Goal: Task Accomplishment & Management: Use online tool/utility

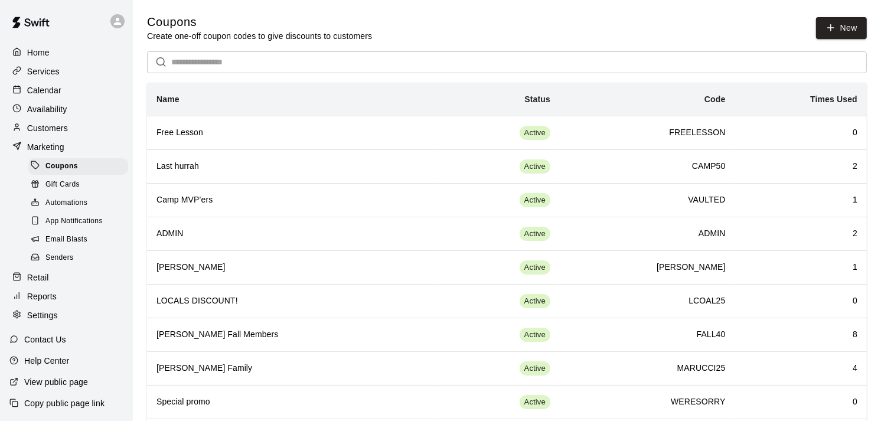
click at [54, 302] on p "Reports" at bounding box center [42, 297] width 30 height 12
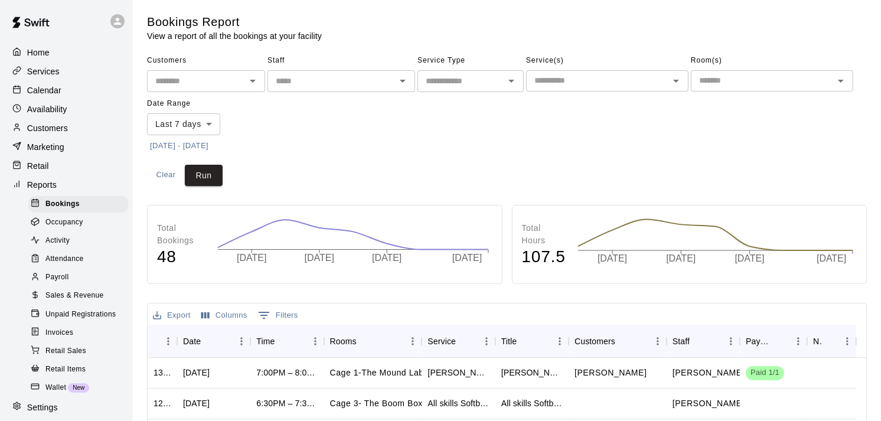
click at [66, 302] on span "Sales & Revenue" at bounding box center [74, 296] width 58 height 12
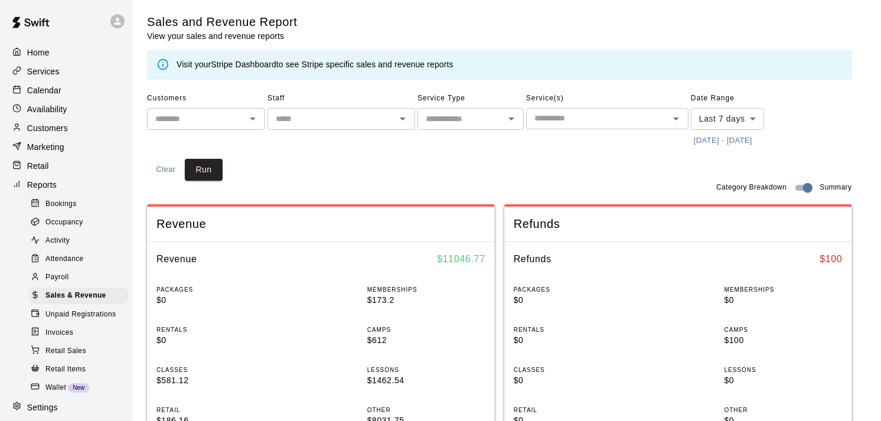
click at [314, 112] on input "text" at bounding box center [331, 119] width 121 height 15
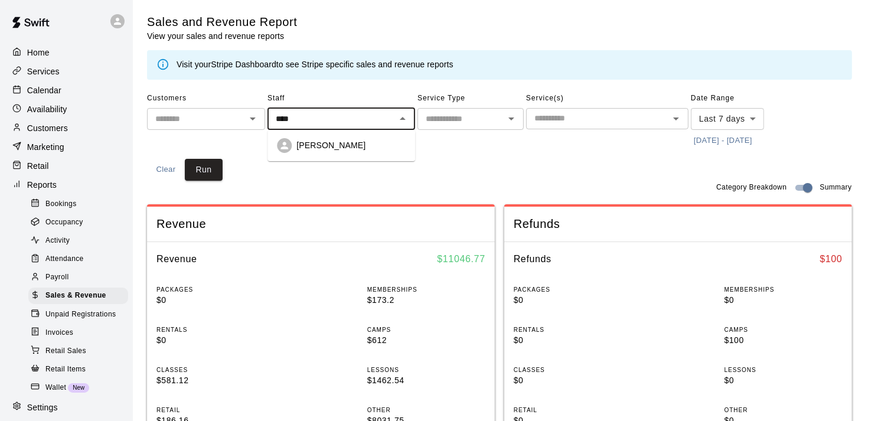
click at [339, 157] on ul "[PERSON_NAME]" at bounding box center [342, 145] width 148 height 31
click at [346, 143] on p "[PERSON_NAME]" at bounding box center [331, 145] width 69 height 12
type input "**********"
click at [451, 120] on input "text" at bounding box center [461, 119] width 80 height 15
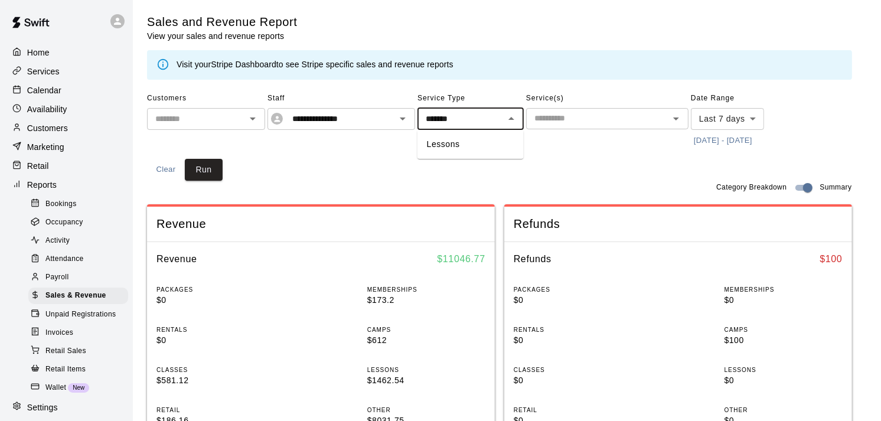
click at [457, 143] on li "Lessons" at bounding box center [471, 144] width 106 height 19
type input "*******"
click at [716, 138] on button "[DATE] - [DATE]" at bounding box center [723, 141] width 64 height 18
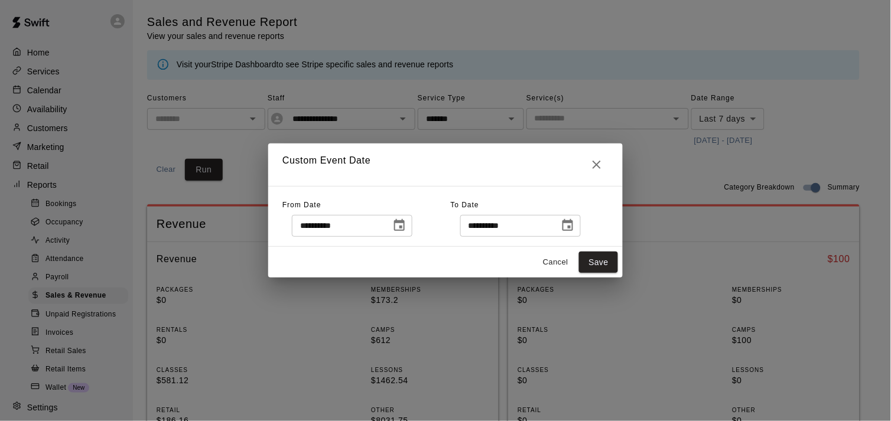
click at [406, 225] on icon "Choose date, selected date is Aug 10, 2025" at bounding box center [399, 226] width 14 height 14
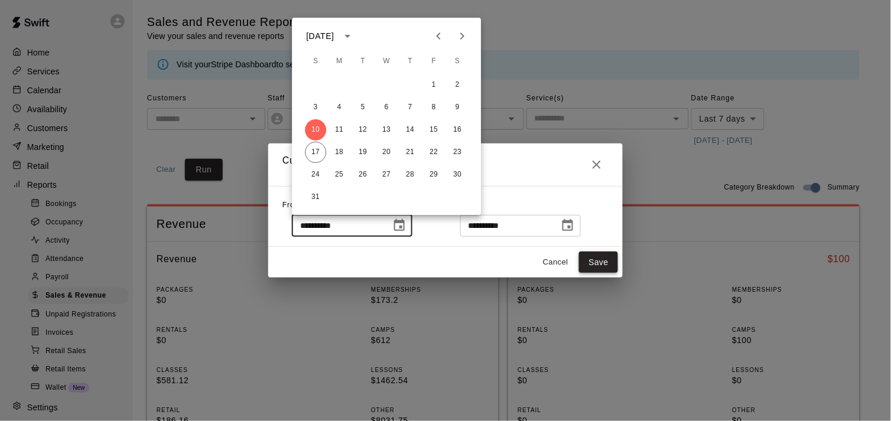
click at [604, 255] on button "Save" at bounding box center [598, 263] width 39 height 22
type input "******"
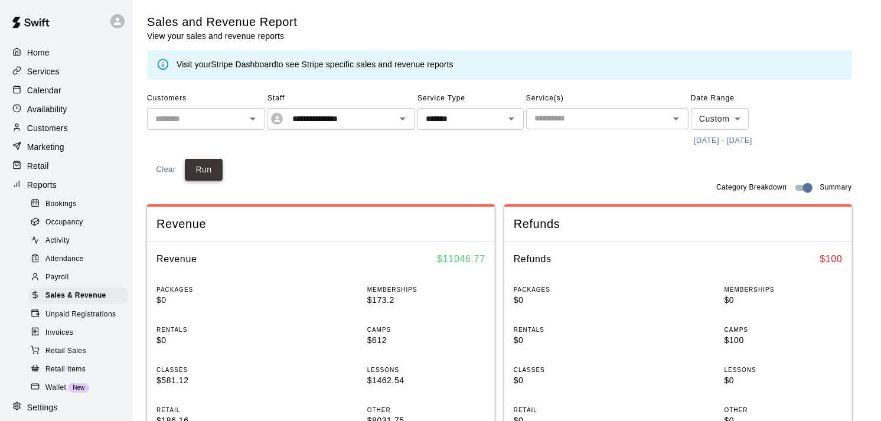
click at [207, 169] on button "Run" at bounding box center [204, 170] width 38 height 22
click at [559, 126] on div "​" at bounding box center [607, 118] width 162 height 21
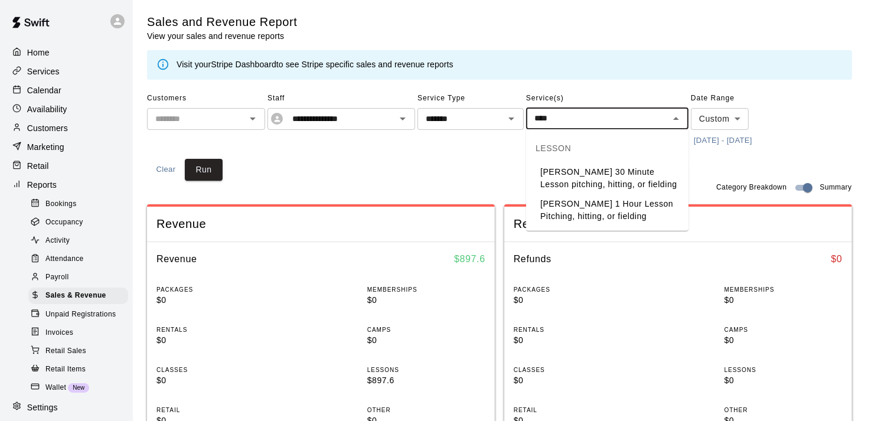
type input "****"
click at [575, 173] on li "[PERSON_NAME] 30 Minute Lesson pitching, hitting, or fielding" at bounding box center [607, 178] width 162 height 32
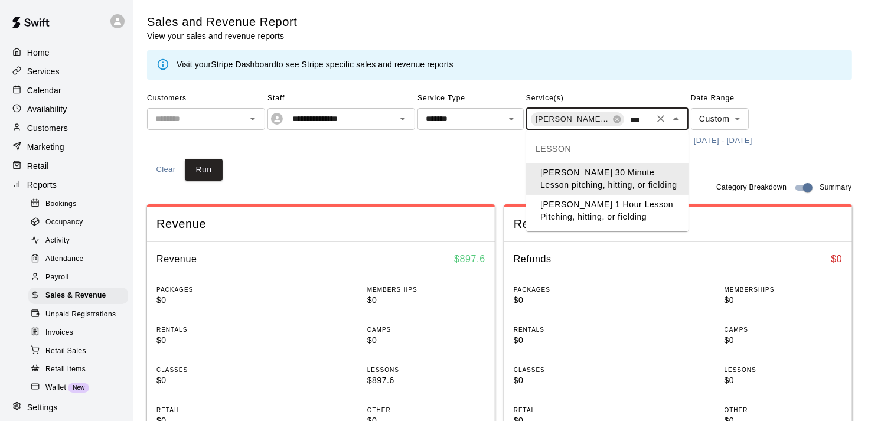
type input "****"
click at [575, 220] on li "[PERSON_NAME] 1 Hour Lesson Pitching, hitting, or fielding" at bounding box center [607, 211] width 162 height 32
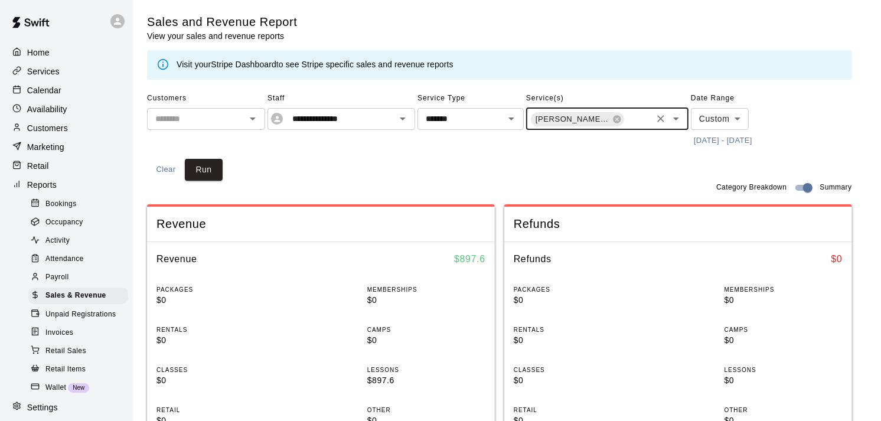
scroll to position [0, 0]
click at [613, 121] on icon at bounding box center [617, 119] width 9 height 9
click at [604, 119] on input "text" at bounding box center [598, 118] width 136 height 15
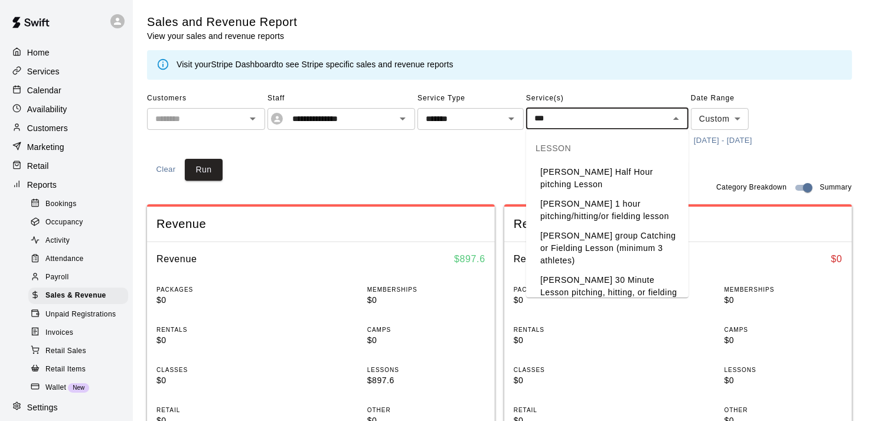
type input "****"
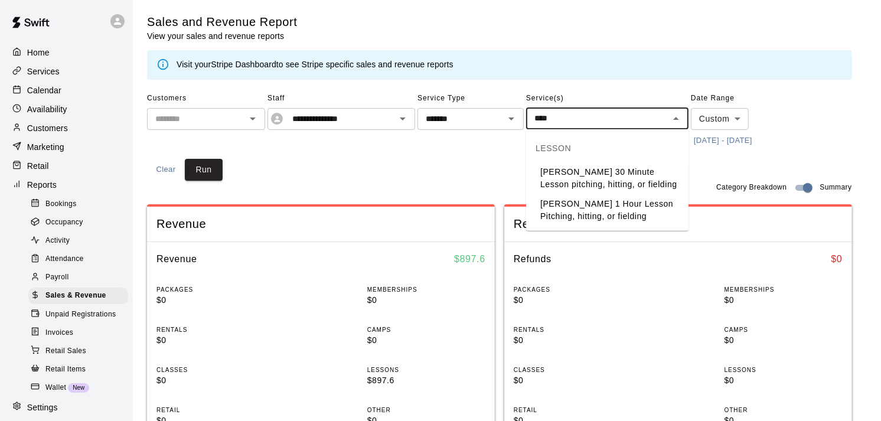
click at [581, 175] on li "[PERSON_NAME] 30 Minute Lesson pitching, hitting, or fielding" at bounding box center [607, 178] width 162 height 32
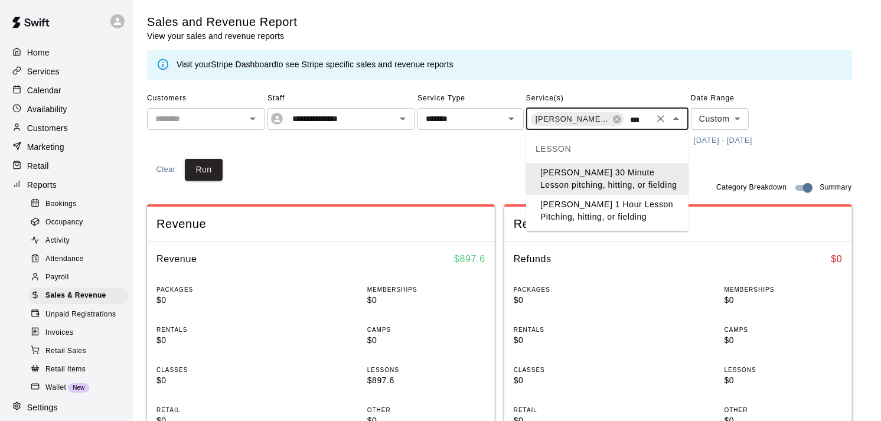
type input "****"
click at [594, 213] on li "[PERSON_NAME] 1 Hour Lesson Pitching, hitting, or fielding" at bounding box center [607, 211] width 162 height 32
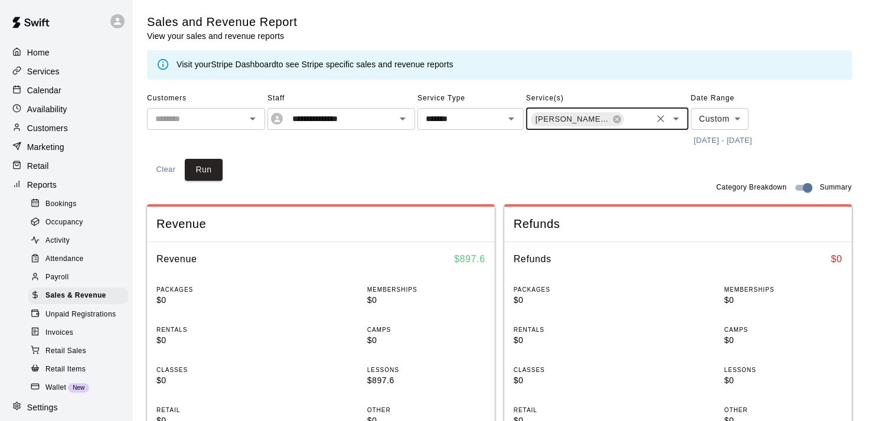
scroll to position [0, 0]
click at [204, 168] on button "Run" at bounding box center [204, 170] width 38 height 22
click at [647, 116] on input "text" at bounding box center [638, 120] width 25 height 15
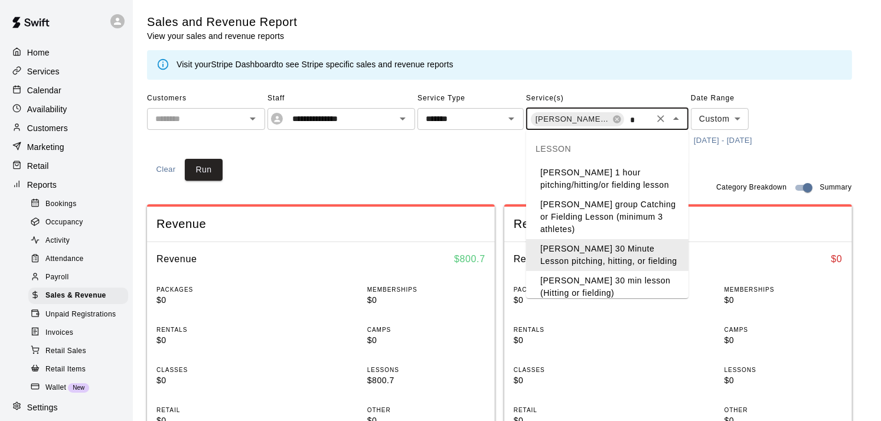
type input "**"
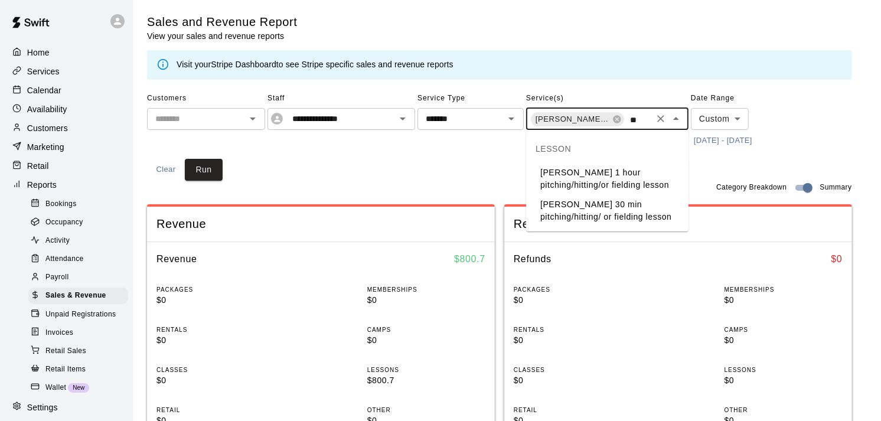
click at [603, 187] on li "[PERSON_NAME] 1 hour pitching/hitting/or fielding lesson" at bounding box center [607, 179] width 162 height 32
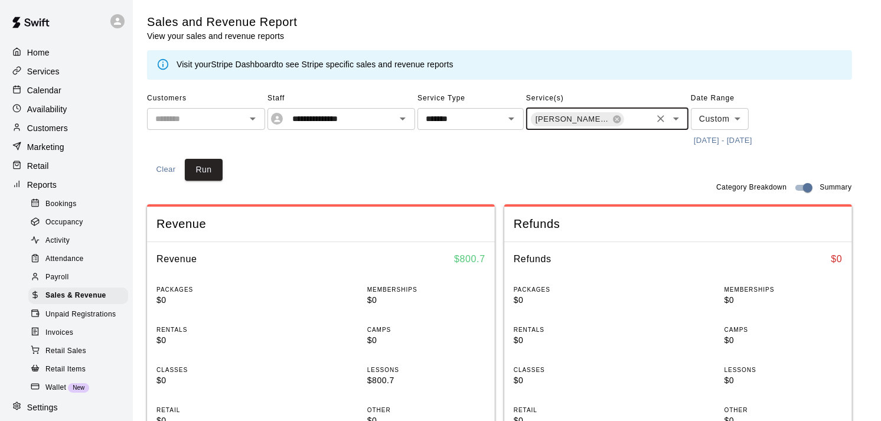
scroll to position [0, 191]
click at [193, 171] on button "Run" at bounding box center [204, 170] width 38 height 22
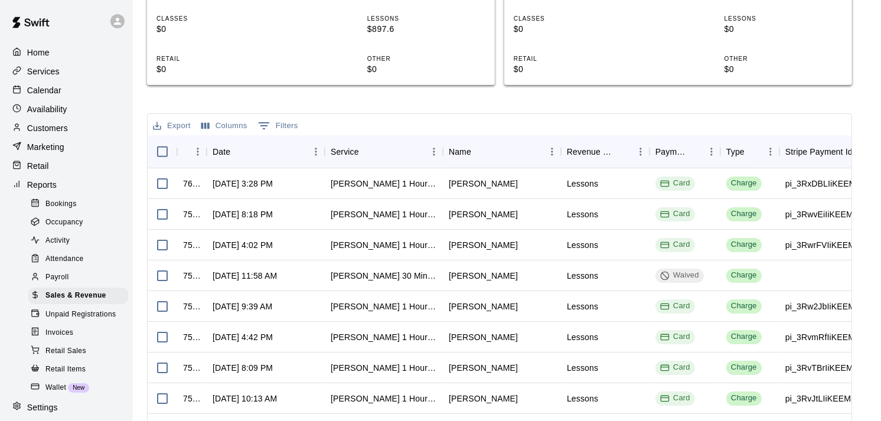
scroll to position [355, 0]
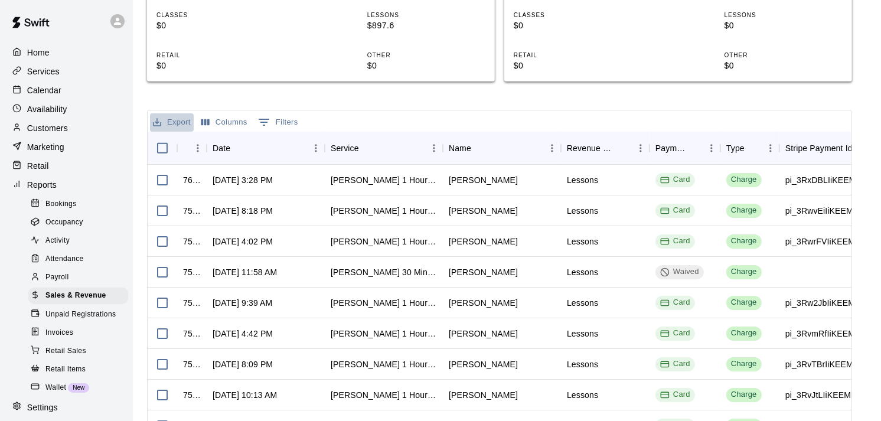
click at [171, 119] on button "Export" at bounding box center [172, 122] width 44 height 18
click at [182, 143] on li "Download as CSV" at bounding box center [195, 144] width 91 height 19
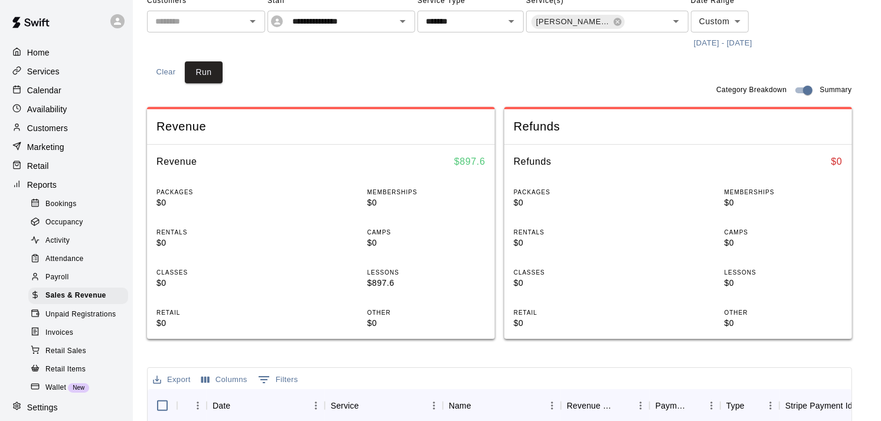
scroll to position [0, 0]
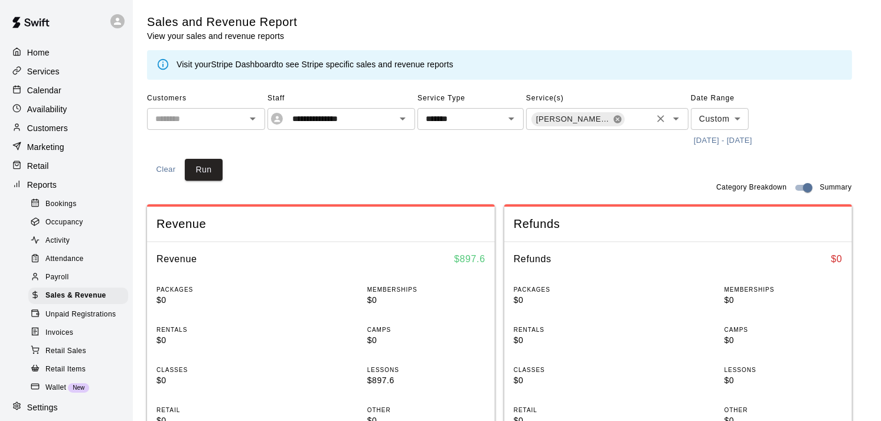
click at [615, 115] on icon at bounding box center [617, 119] width 9 height 9
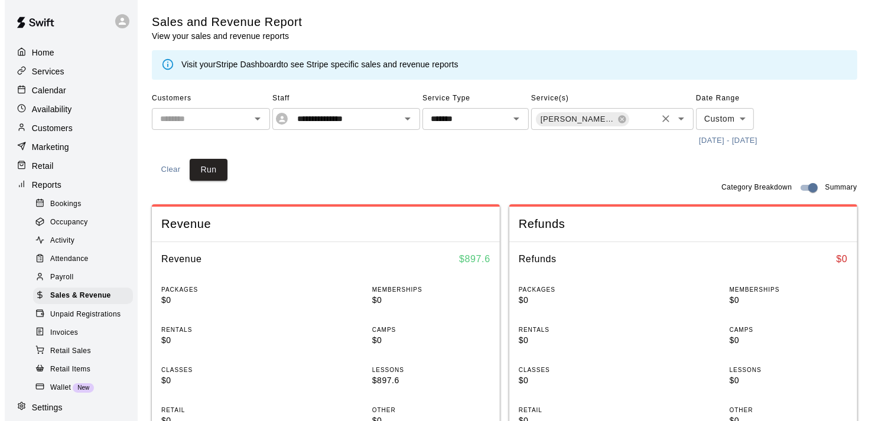
scroll to position [0, 0]
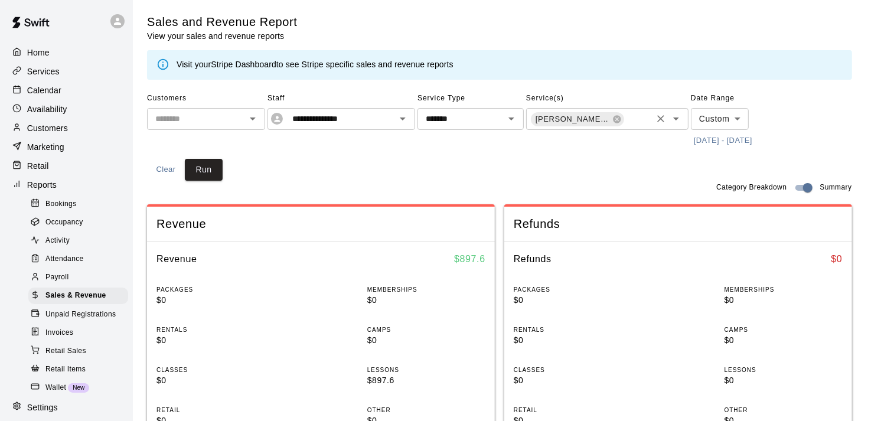
click at [615, 115] on icon at bounding box center [617, 119] width 9 height 9
click at [512, 117] on icon "Open" at bounding box center [512, 119] width 14 height 14
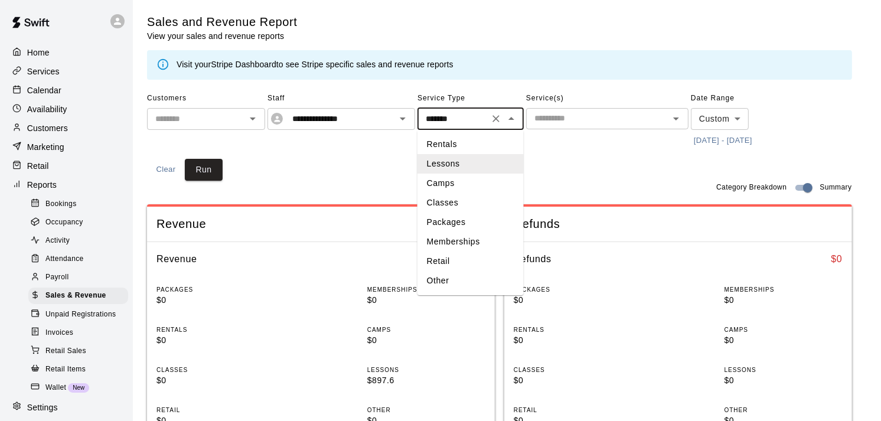
click at [458, 202] on li "Classes" at bounding box center [471, 202] width 106 height 19
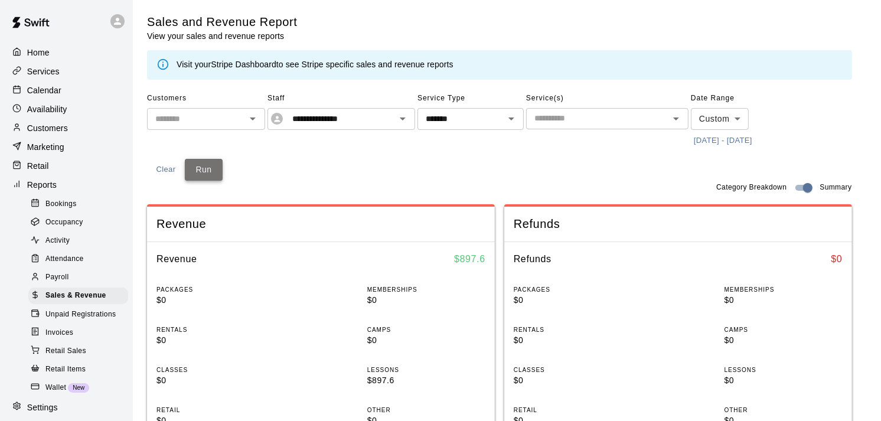
click at [199, 167] on button "Run" at bounding box center [204, 170] width 38 height 22
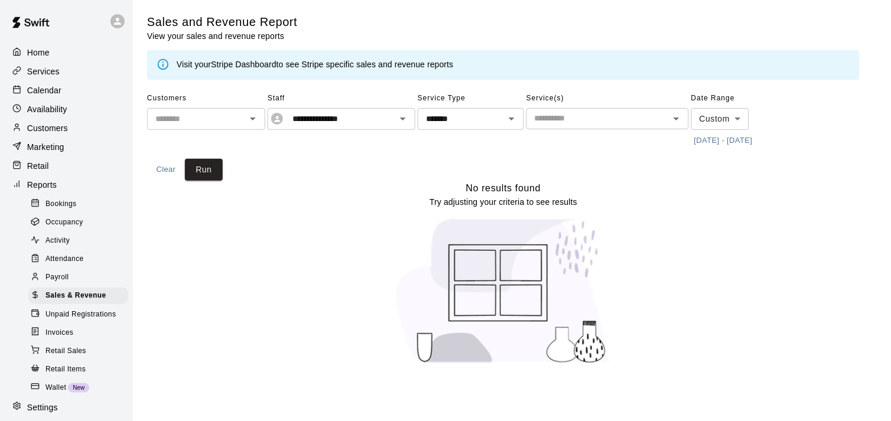
click at [575, 115] on input "text" at bounding box center [598, 118] width 136 height 15
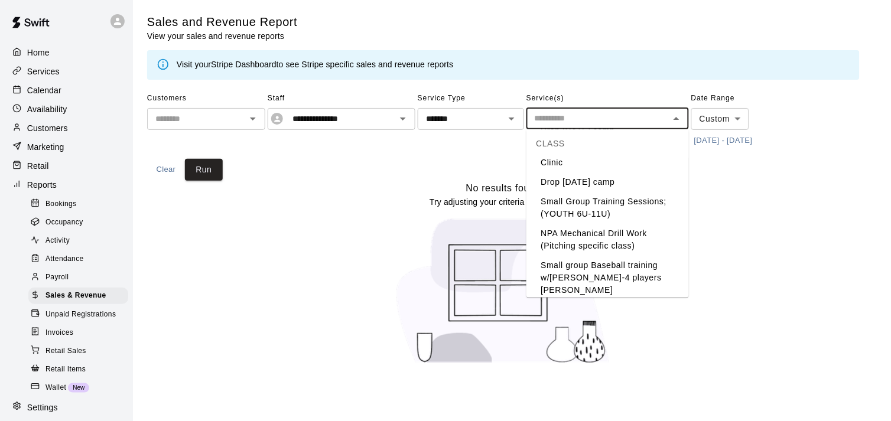
scroll to position [243, 0]
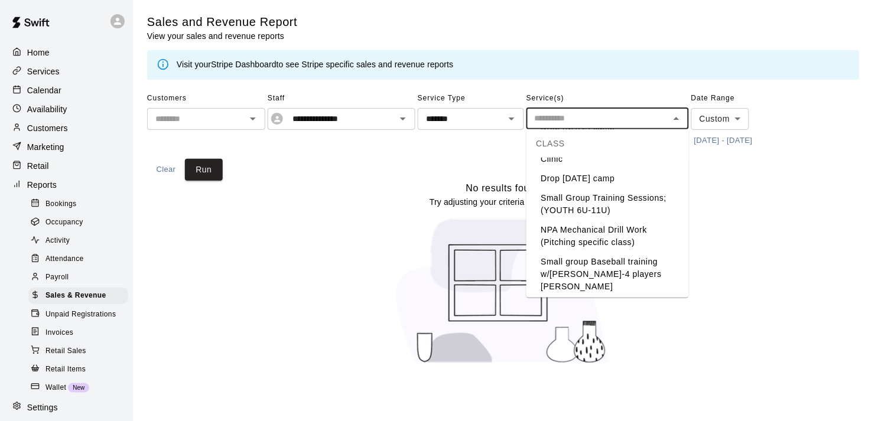
click at [607, 188] on li "Small Group Training Sessions; (YOUTH 6U-11U)" at bounding box center [607, 204] width 162 height 32
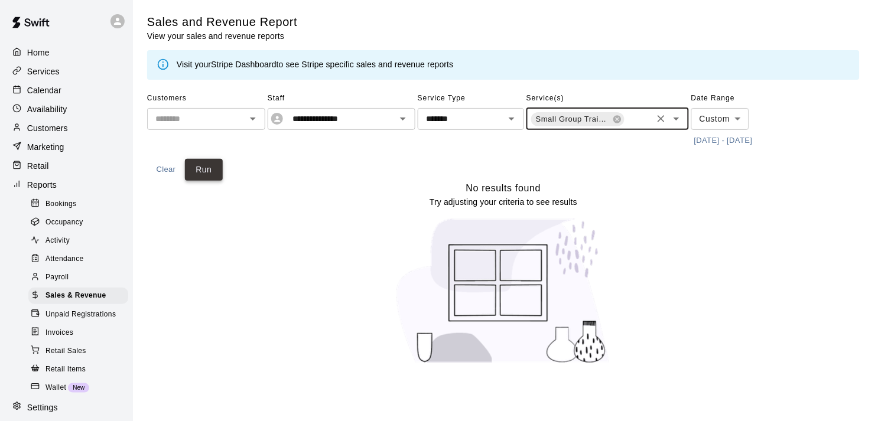
click at [209, 167] on button "Run" at bounding box center [204, 170] width 38 height 22
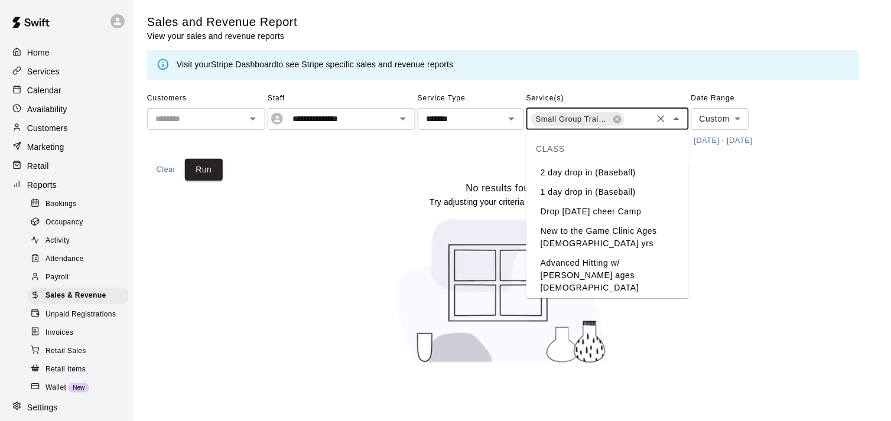
click at [636, 113] on input "text" at bounding box center [638, 120] width 25 height 15
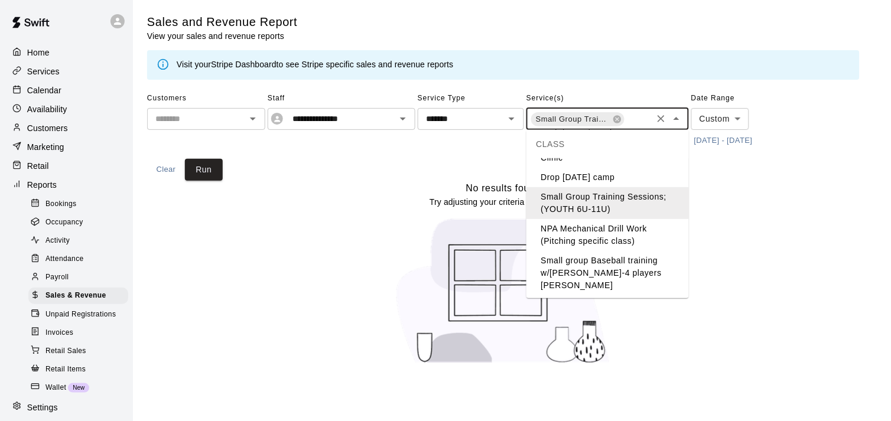
scroll to position [272, 0]
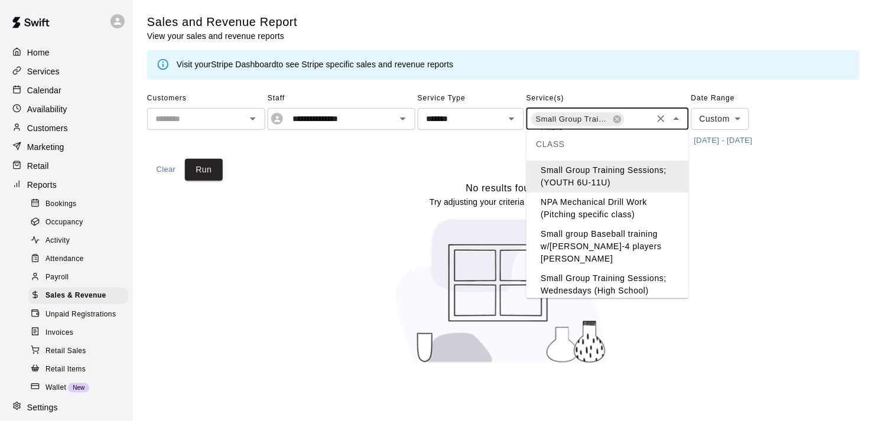
click at [613, 228] on li "Small group Baseball training w/[PERSON_NAME]-4 players [PERSON_NAME]" at bounding box center [607, 247] width 162 height 44
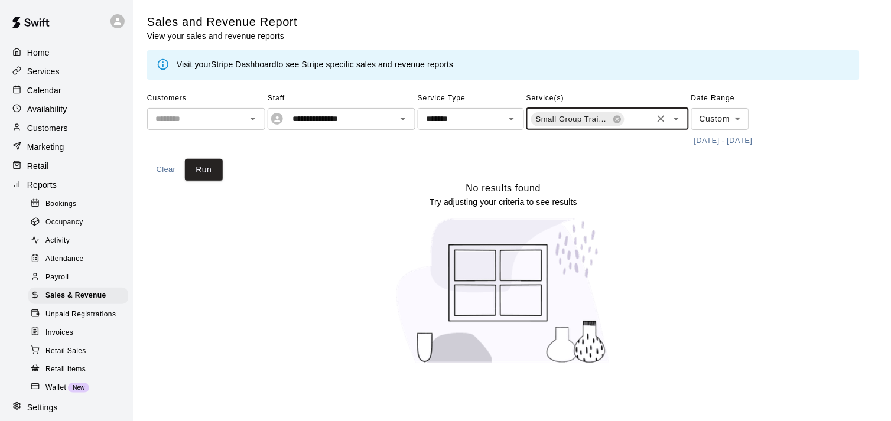
scroll to position [0, 96]
click at [212, 166] on button "Run" at bounding box center [204, 170] width 38 height 22
click at [645, 122] on input "text" at bounding box center [638, 120] width 25 height 15
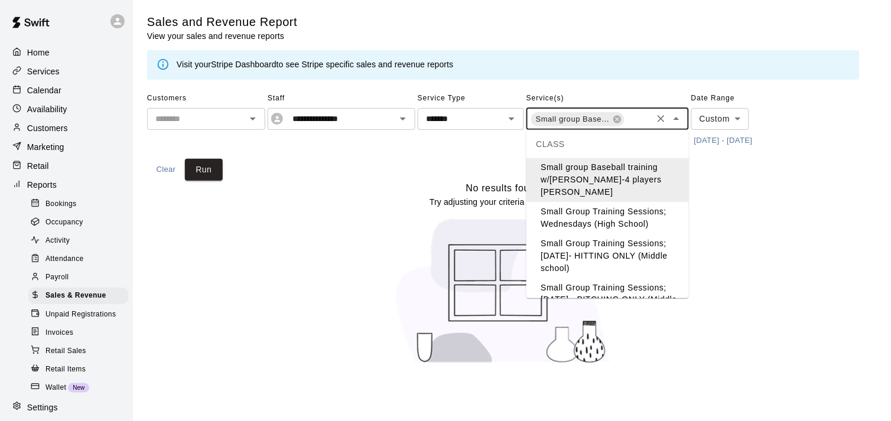
scroll to position [343, 0]
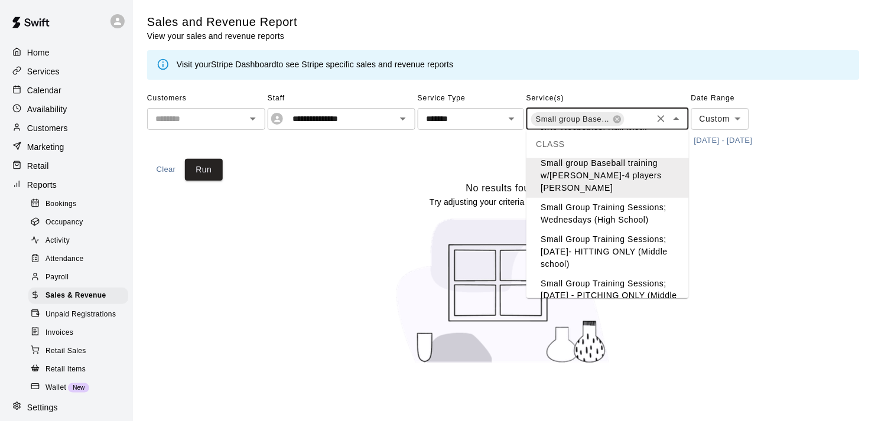
click at [621, 198] on li "Small Group Training Sessions; Wednesdays (High School)" at bounding box center [607, 214] width 162 height 32
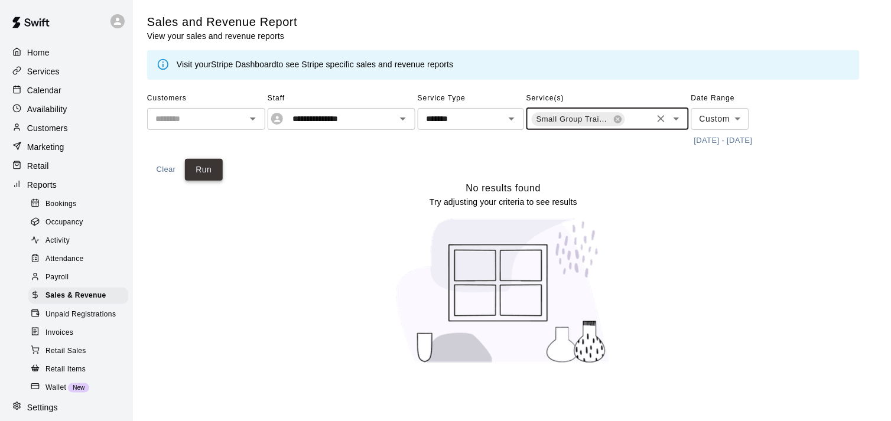
click at [210, 168] on button "Run" at bounding box center [204, 170] width 38 height 22
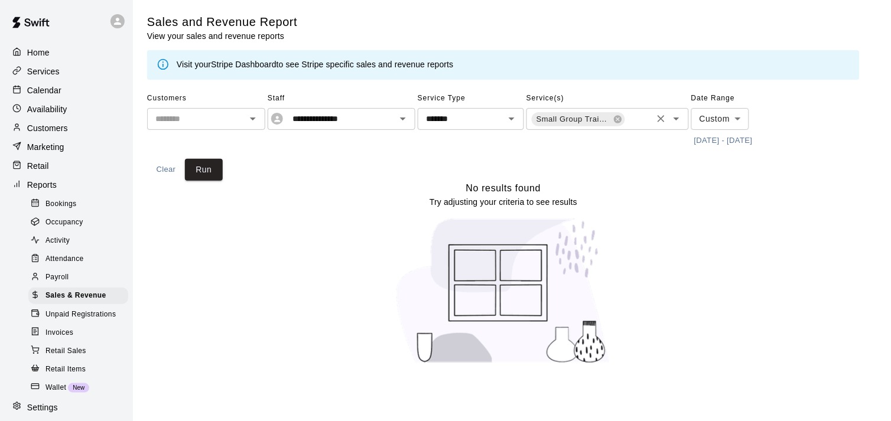
click at [639, 115] on div "Small Group Training Sessions; (YOUTH 6U-11U) Small group Baseball training w/[…" at bounding box center [607, 119] width 162 height 22
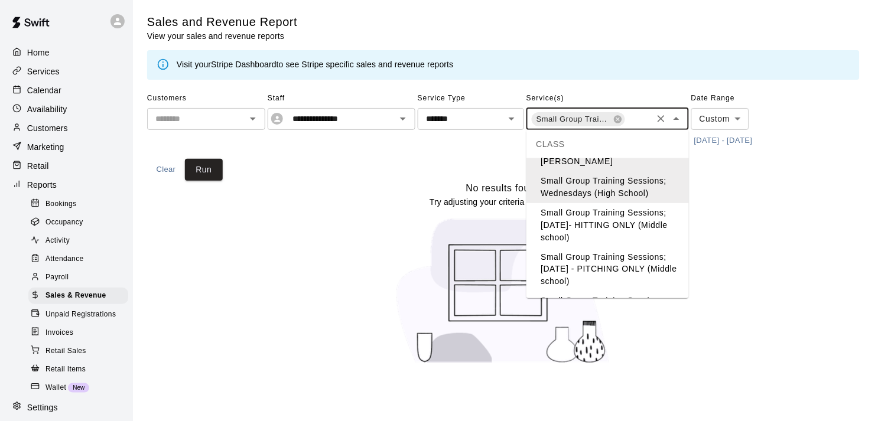
scroll to position [365, 0]
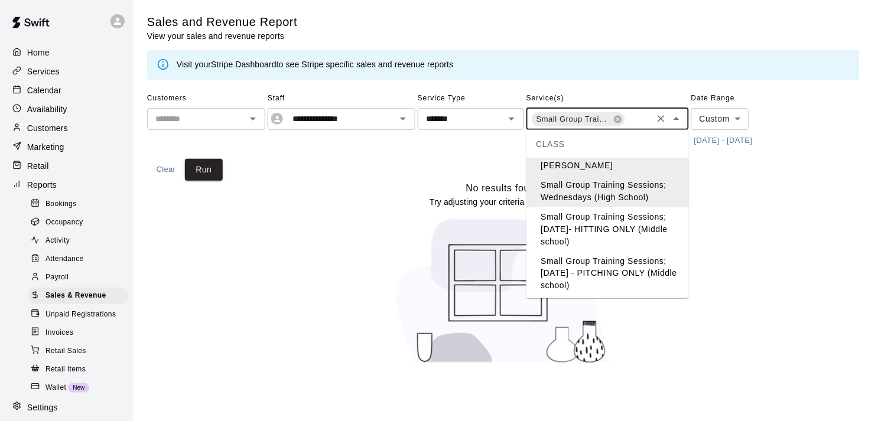
click at [598, 209] on li "Small Group Training Sessions;[DATE]- HITTING ONLY (Middle school)" at bounding box center [607, 229] width 162 height 44
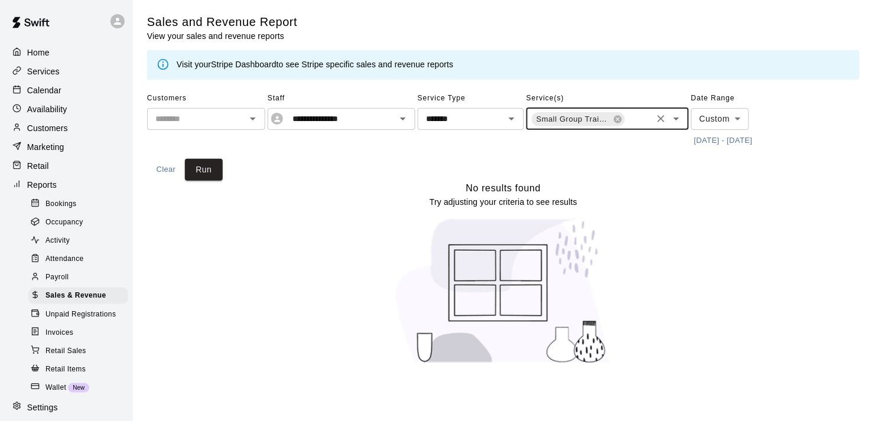
scroll to position [0, 287]
click at [207, 166] on button "Run" at bounding box center [204, 170] width 38 height 22
click at [633, 118] on input "text" at bounding box center [638, 120] width 25 height 15
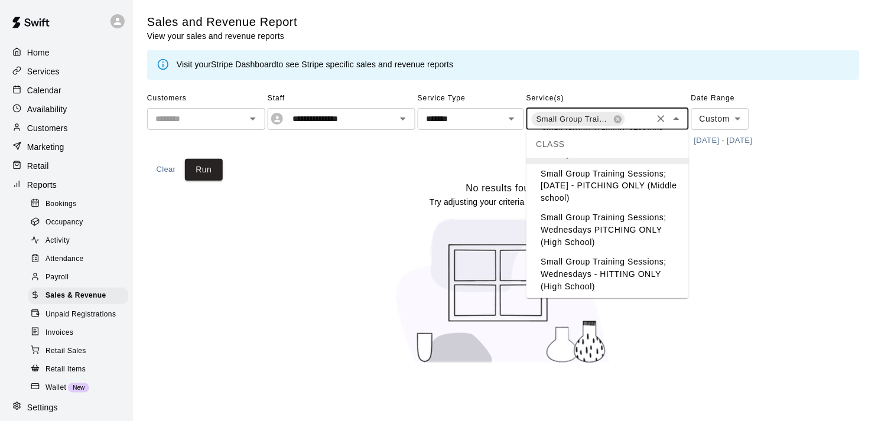
scroll to position [450, 0]
click at [597, 223] on li "Small Group Training Sessions; Wednesdays PITCHING ONLY (High School)" at bounding box center [607, 234] width 162 height 44
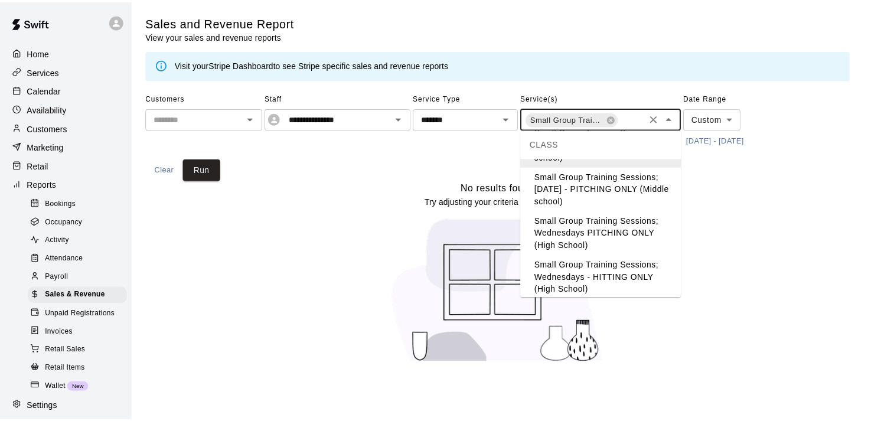
scroll to position [0, 382]
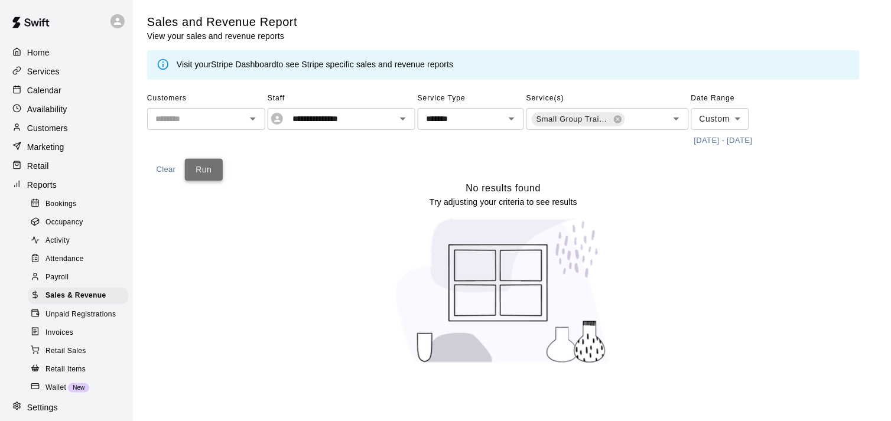
click at [204, 165] on button "Run" at bounding box center [204, 170] width 38 height 22
click at [510, 116] on icon "Open" at bounding box center [512, 119] width 14 height 14
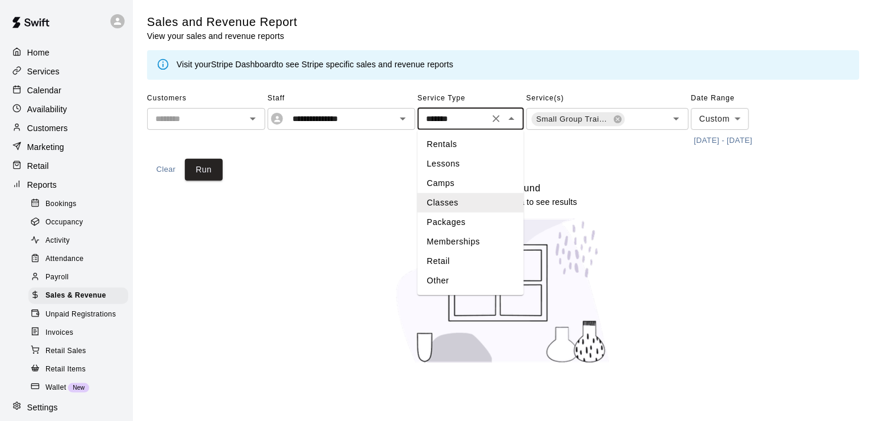
click at [447, 181] on li "Camps" at bounding box center [471, 183] width 106 height 19
type input "*****"
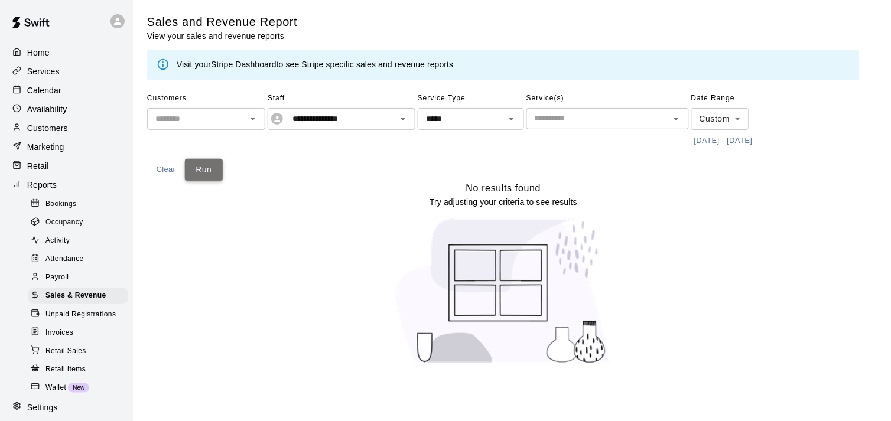
click at [201, 168] on button "Run" at bounding box center [204, 170] width 38 height 22
click at [391, 116] on icon "Clear" at bounding box center [388, 119] width 12 height 12
click at [197, 168] on button "Run" at bounding box center [204, 170] width 38 height 22
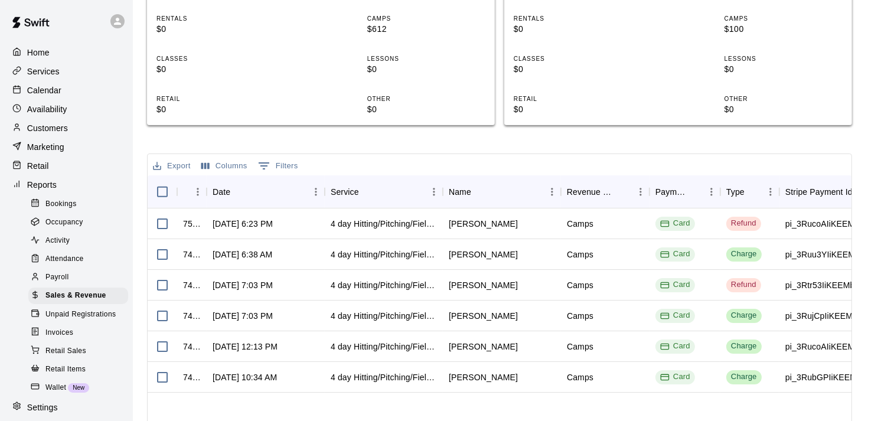
scroll to position [374, 0]
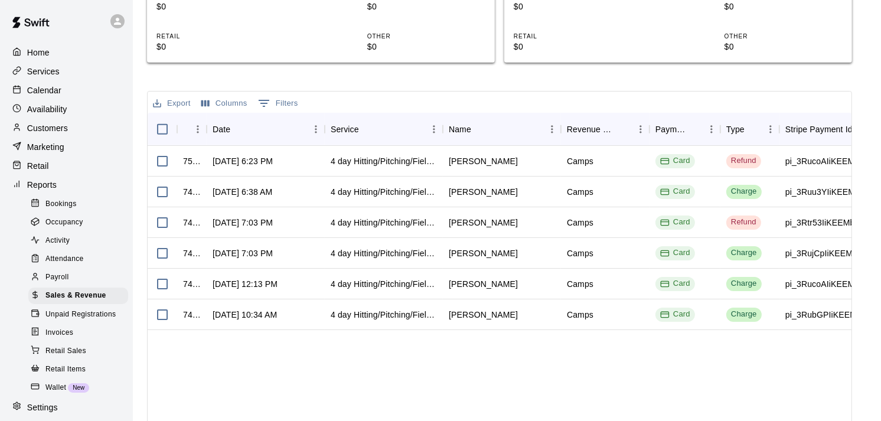
click at [161, 104] on icon "Export" at bounding box center [157, 103] width 11 height 11
click at [179, 119] on li "Download as CSV" at bounding box center [195, 125] width 91 height 19
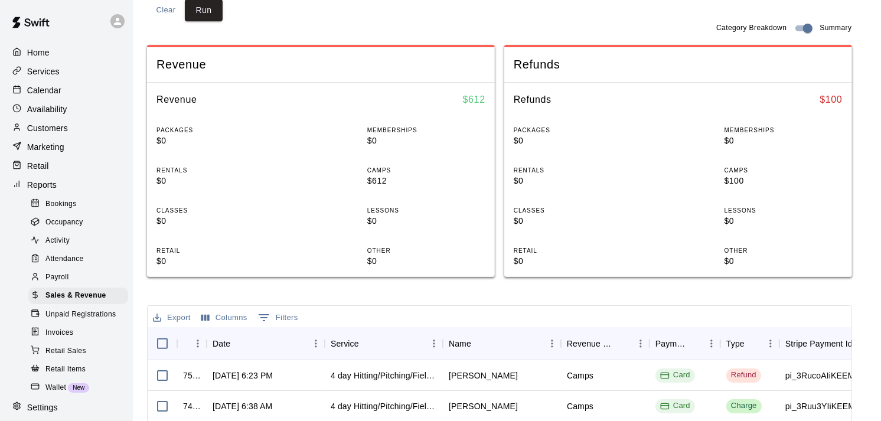
scroll to position [32, 0]
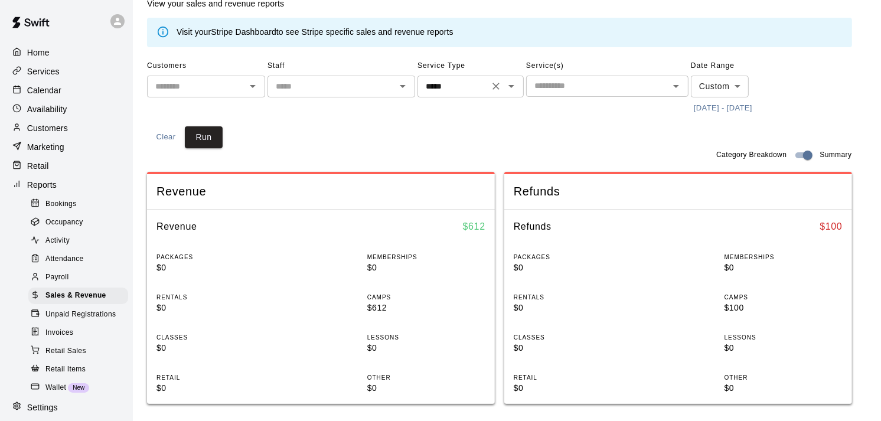
click at [510, 84] on icon "Open" at bounding box center [512, 86] width 14 height 14
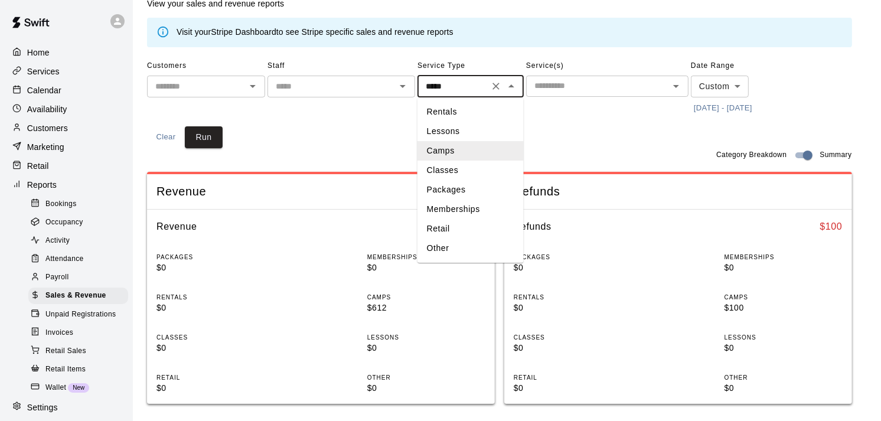
click at [449, 173] on li "Classes" at bounding box center [471, 170] width 106 height 19
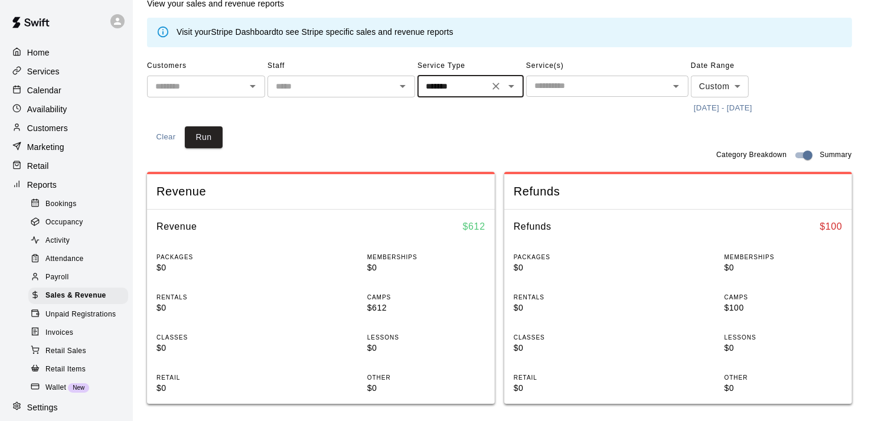
click at [618, 87] on input "text" at bounding box center [598, 86] width 136 height 15
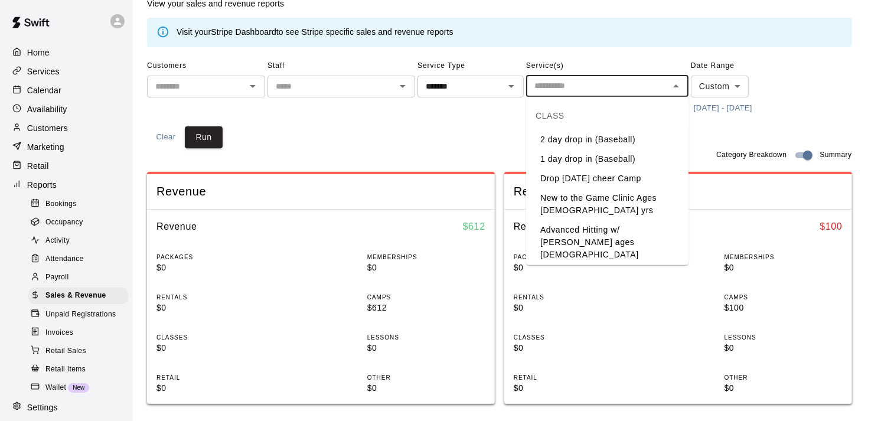
click at [597, 140] on li "2 day drop in (Baseball)" at bounding box center [607, 139] width 162 height 19
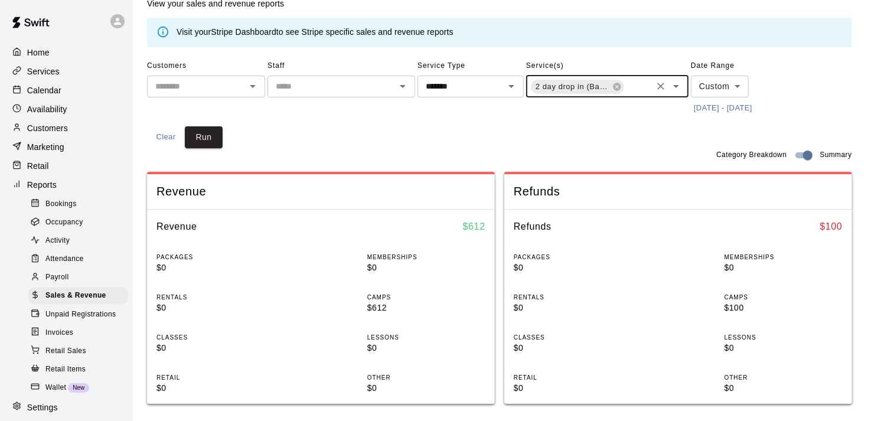
click at [635, 89] on input "text" at bounding box center [638, 87] width 25 height 15
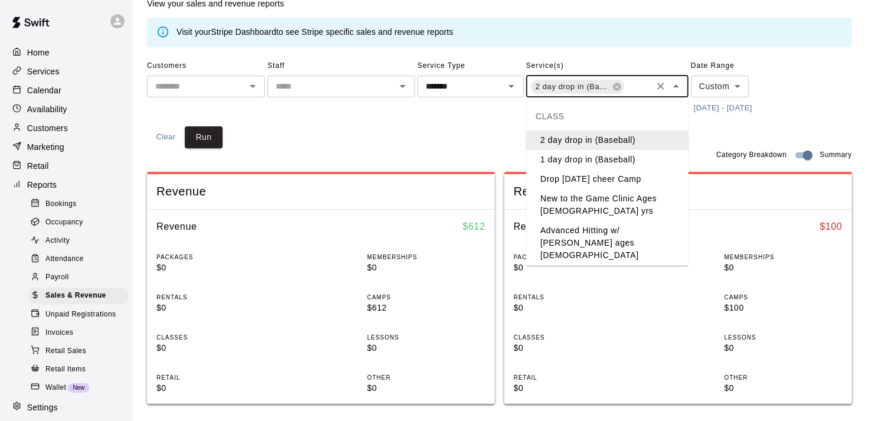
click at [577, 156] on li "1 day drop in (Baseball)" at bounding box center [607, 159] width 162 height 19
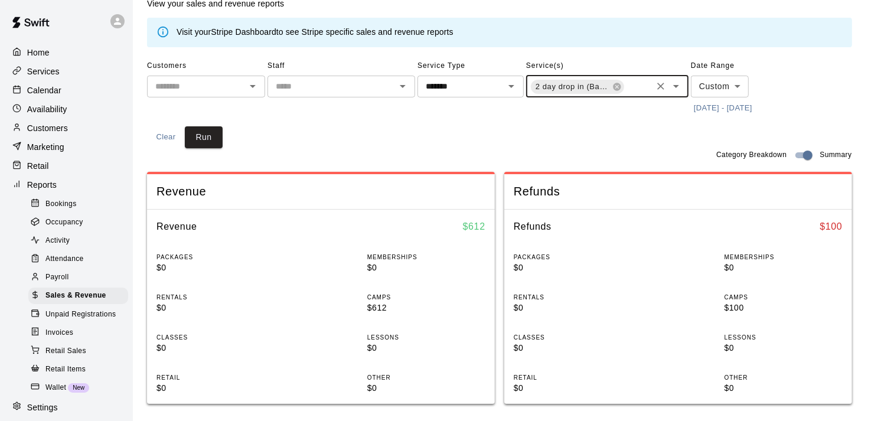
scroll to position [0, 96]
click at [195, 138] on button "Run" at bounding box center [204, 137] width 38 height 22
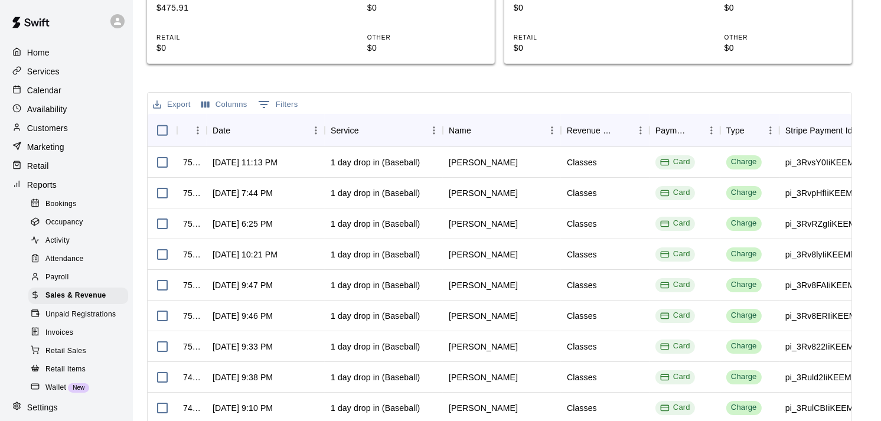
scroll to position [356, 0]
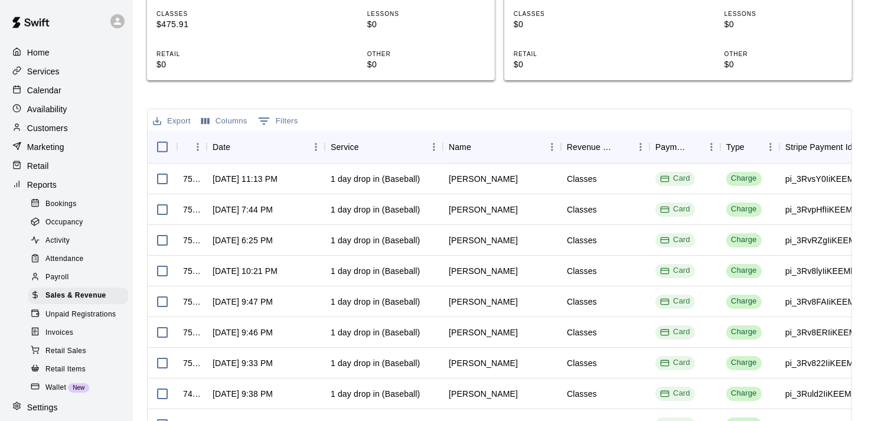
click at [180, 122] on button "Export" at bounding box center [172, 121] width 44 height 18
click at [193, 143] on li "Download as CSV" at bounding box center [195, 143] width 91 height 19
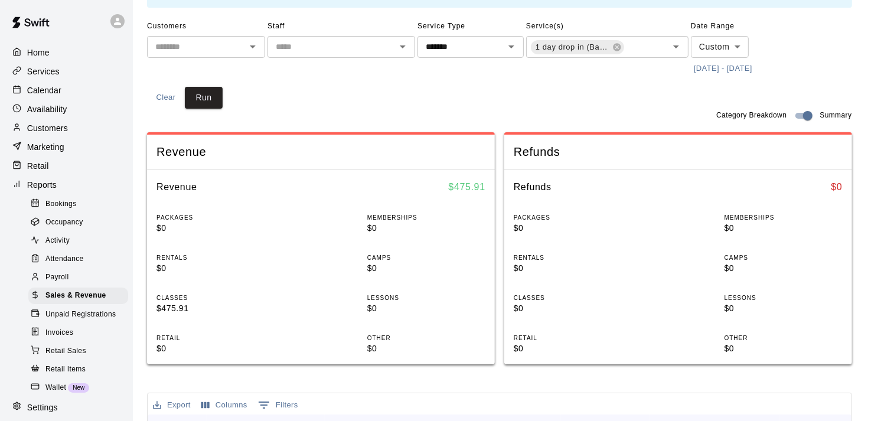
scroll to position [51, 0]
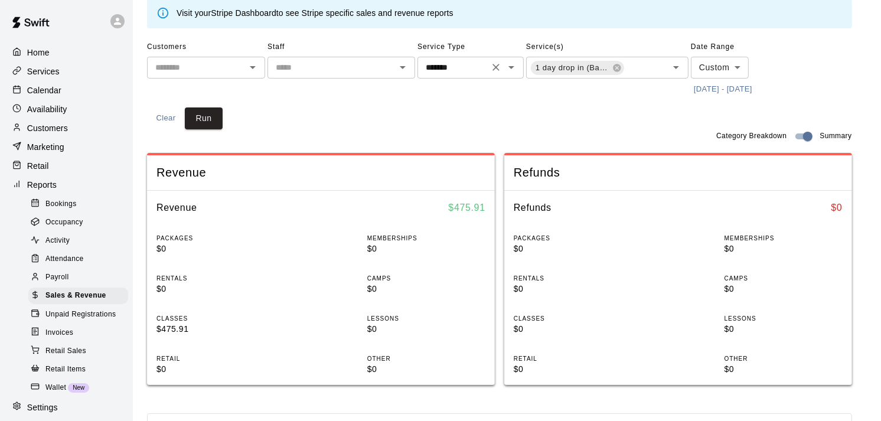
click at [518, 69] on icon "Open" at bounding box center [512, 67] width 14 height 14
click at [214, 121] on button "Run" at bounding box center [204, 119] width 38 height 22
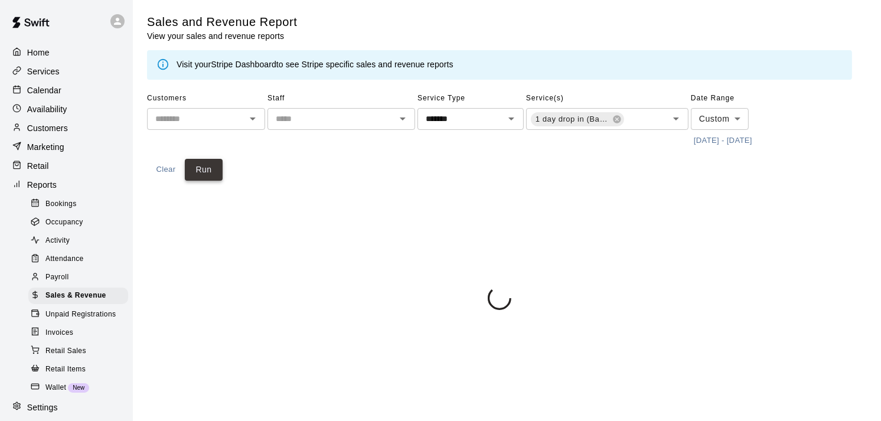
scroll to position [0, 0]
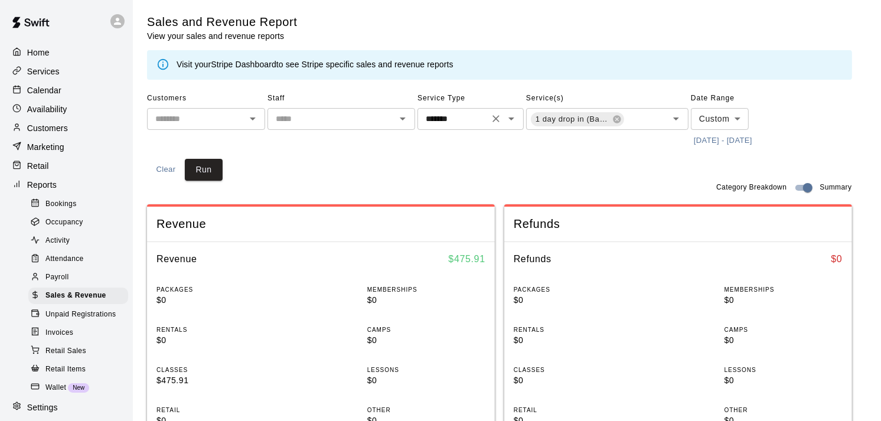
click at [512, 121] on icon "Open" at bounding box center [512, 119] width 14 height 14
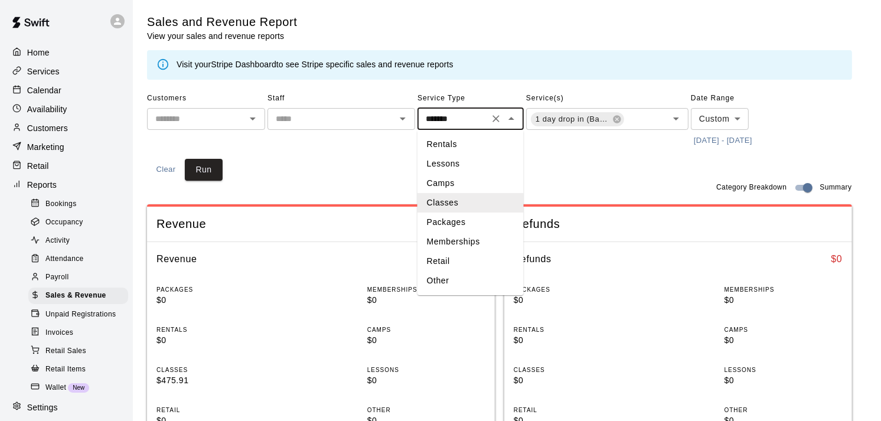
click at [438, 187] on li "Camps" at bounding box center [471, 183] width 106 height 19
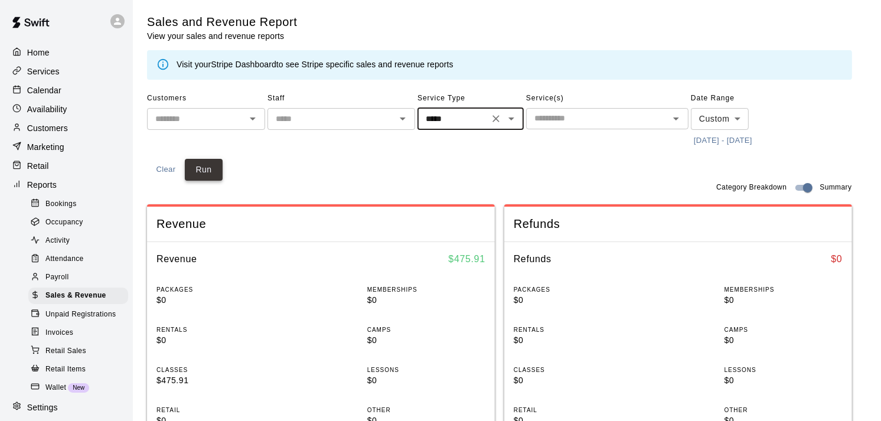
click at [208, 166] on button "Run" at bounding box center [204, 170] width 38 height 22
click at [568, 125] on input "text" at bounding box center [598, 118] width 136 height 15
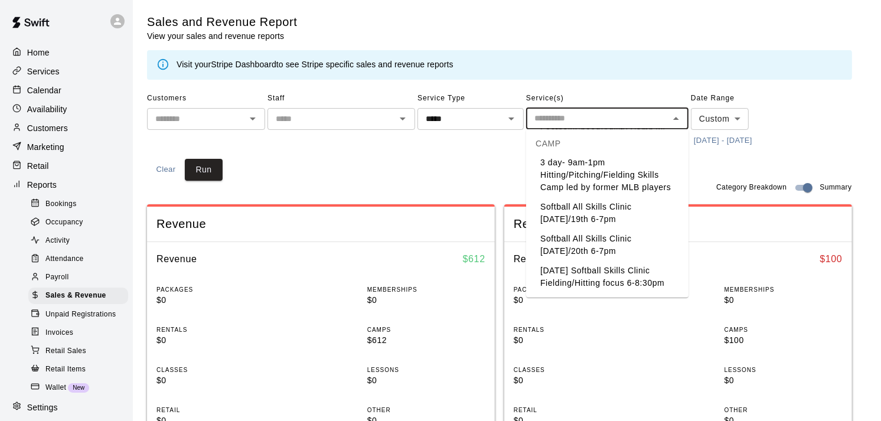
scroll to position [1088, 0]
click at [510, 116] on icon "Open" at bounding box center [512, 119] width 14 height 14
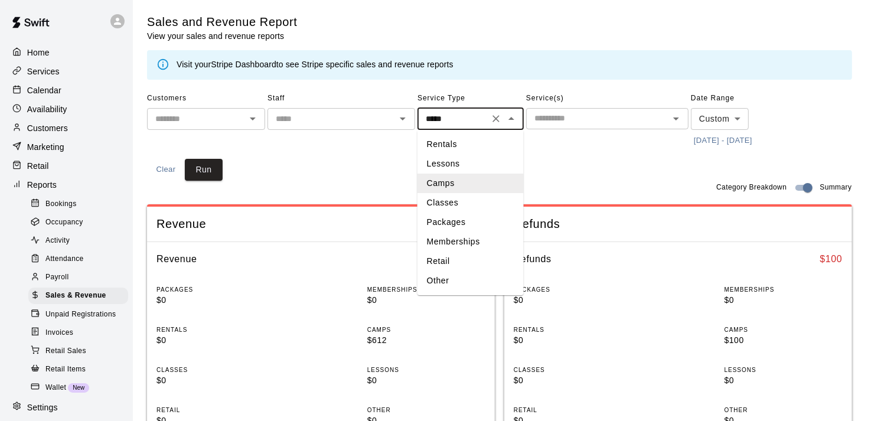
click at [455, 201] on li "Classes" at bounding box center [471, 202] width 106 height 19
type input "*******"
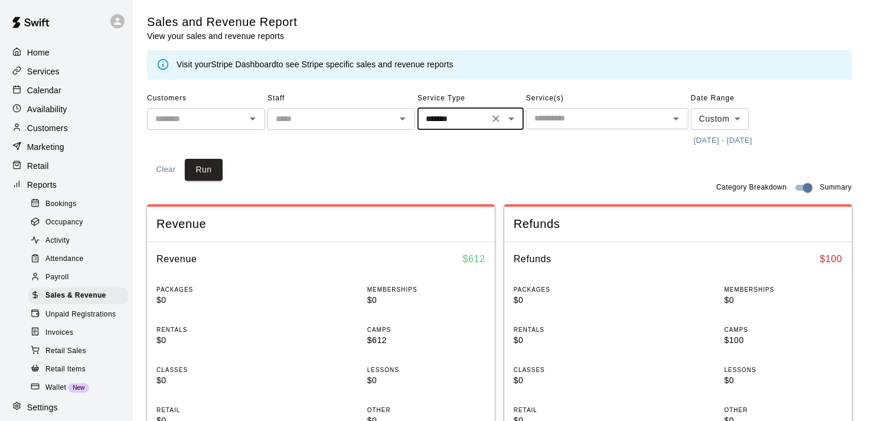
click at [593, 119] on input "text" at bounding box center [598, 118] width 136 height 15
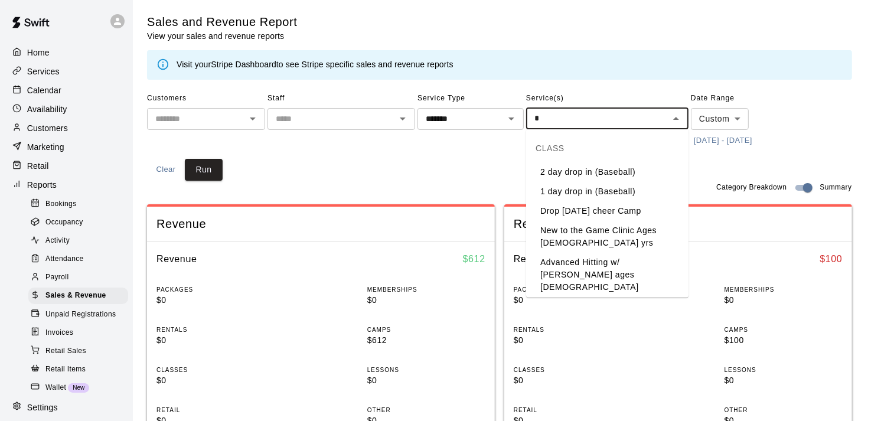
type input "**"
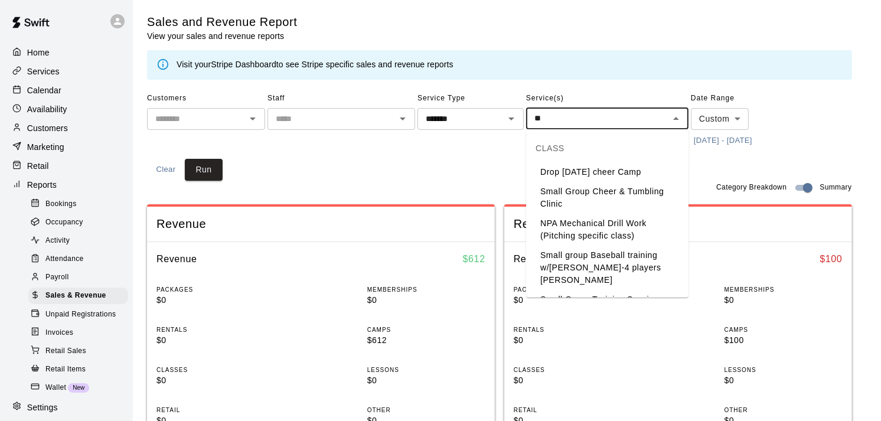
click at [591, 189] on li "Small Group Cheer & Tumbling Clinic" at bounding box center [607, 198] width 162 height 32
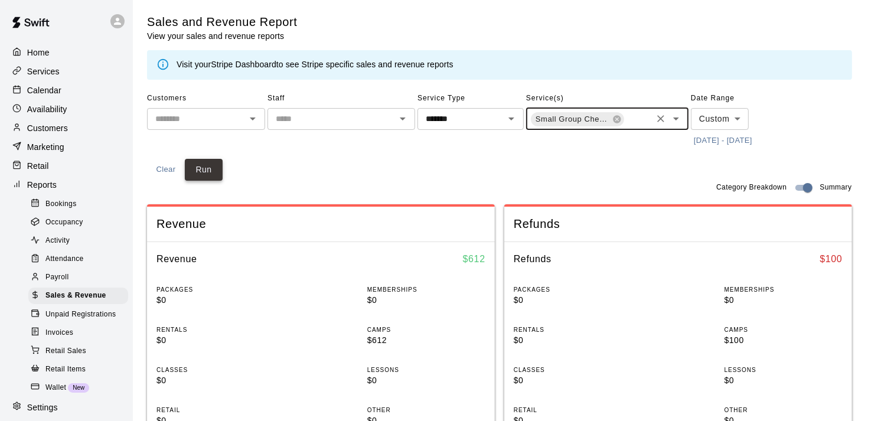
click at [204, 168] on button "Run" at bounding box center [204, 170] width 38 height 22
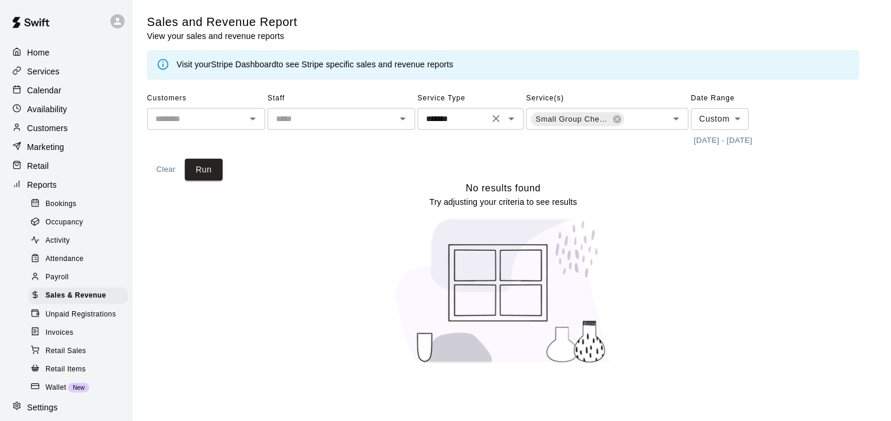
click at [510, 122] on icon "Open" at bounding box center [512, 119] width 14 height 14
click at [57, 357] on span "Retail Sales" at bounding box center [65, 352] width 41 height 12
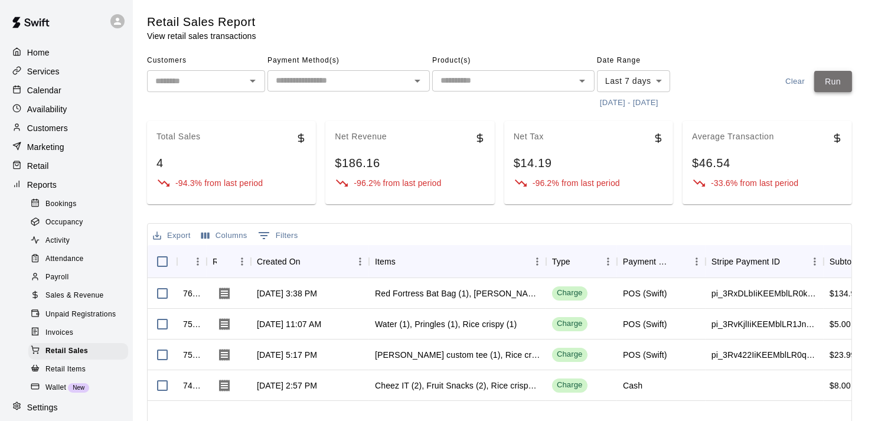
click at [844, 78] on button "Run" at bounding box center [834, 82] width 38 height 22
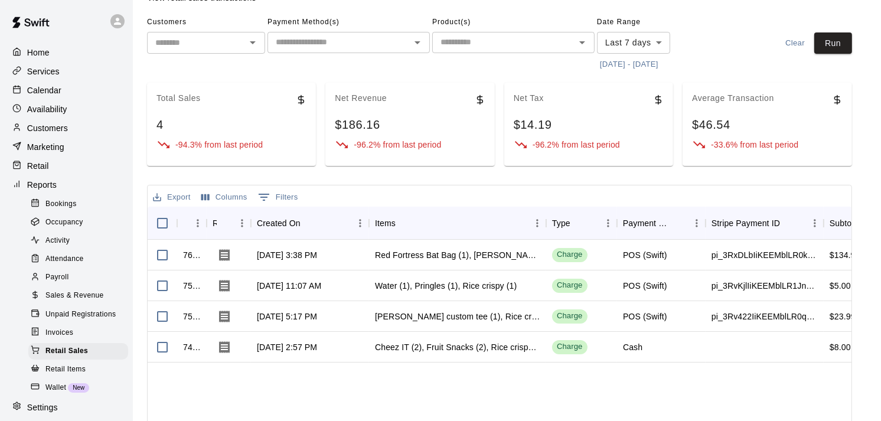
scroll to position [3, 0]
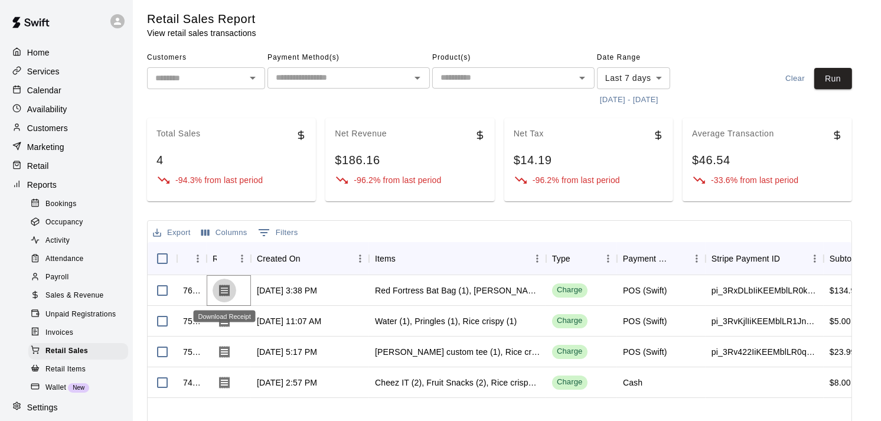
click at [226, 288] on icon "Download Receipt" at bounding box center [224, 291] width 14 height 14
click at [226, 349] on icon "Download Receipt" at bounding box center [224, 352] width 14 height 14
click at [65, 302] on span "Sales & Revenue" at bounding box center [74, 296] width 58 height 12
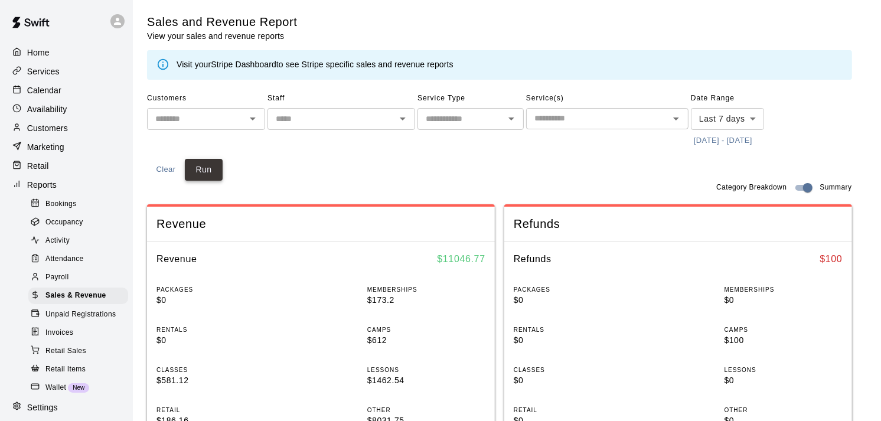
click at [205, 168] on button "Run" at bounding box center [204, 170] width 38 height 22
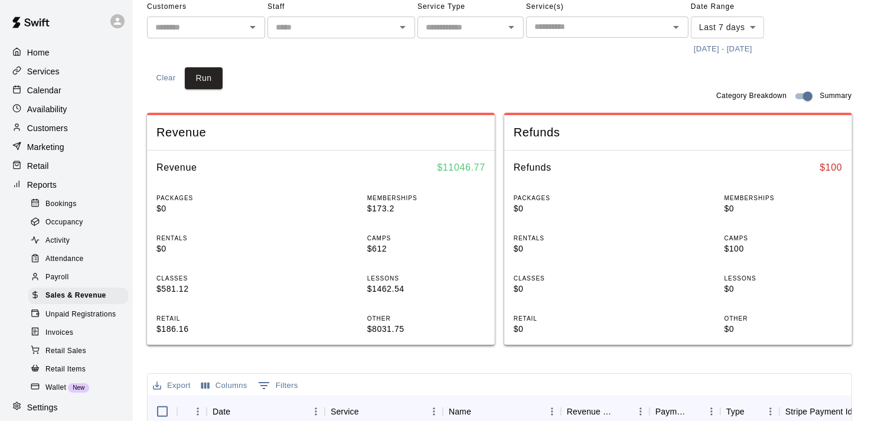
scroll to position [44, 0]
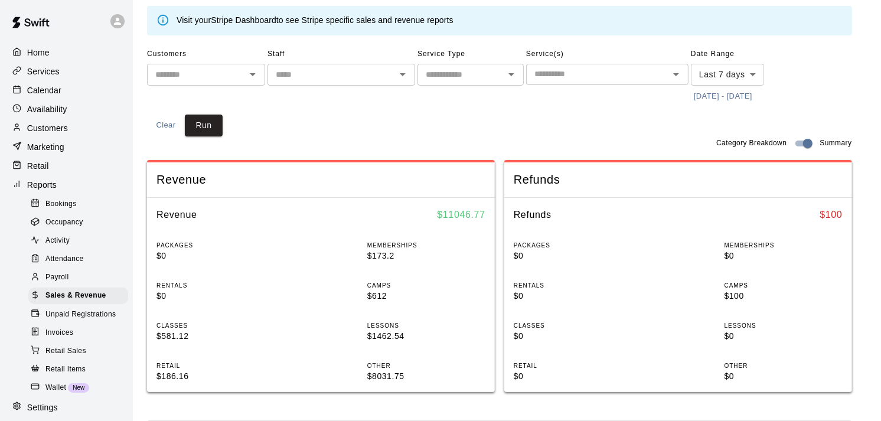
click at [462, 73] on input "text" at bounding box center [461, 74] width 80 height 15
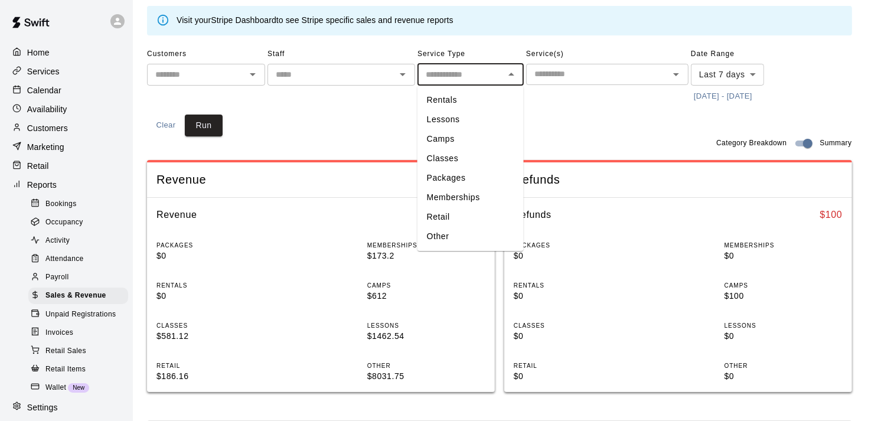
click at [456, 113] on li "Lessons" at bounding box center [471, 119] width 106 height 19
type input "*******"
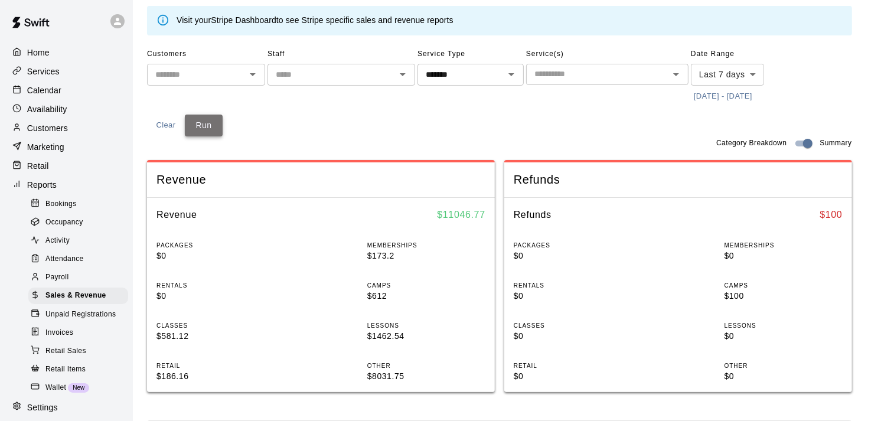
click at [204, 124] on button "Run" at bounding box center [204, 126] width 38 height 22
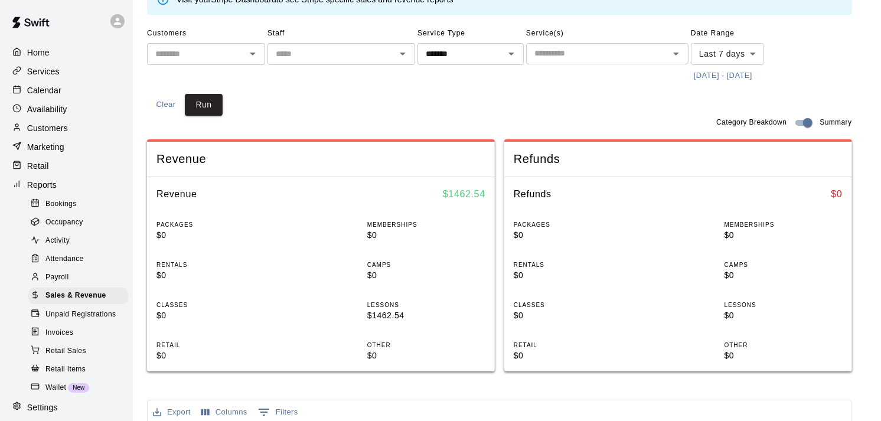
scroll to position [0, 0]
